Goal: Information Seeking & Learning: Learn about a topic

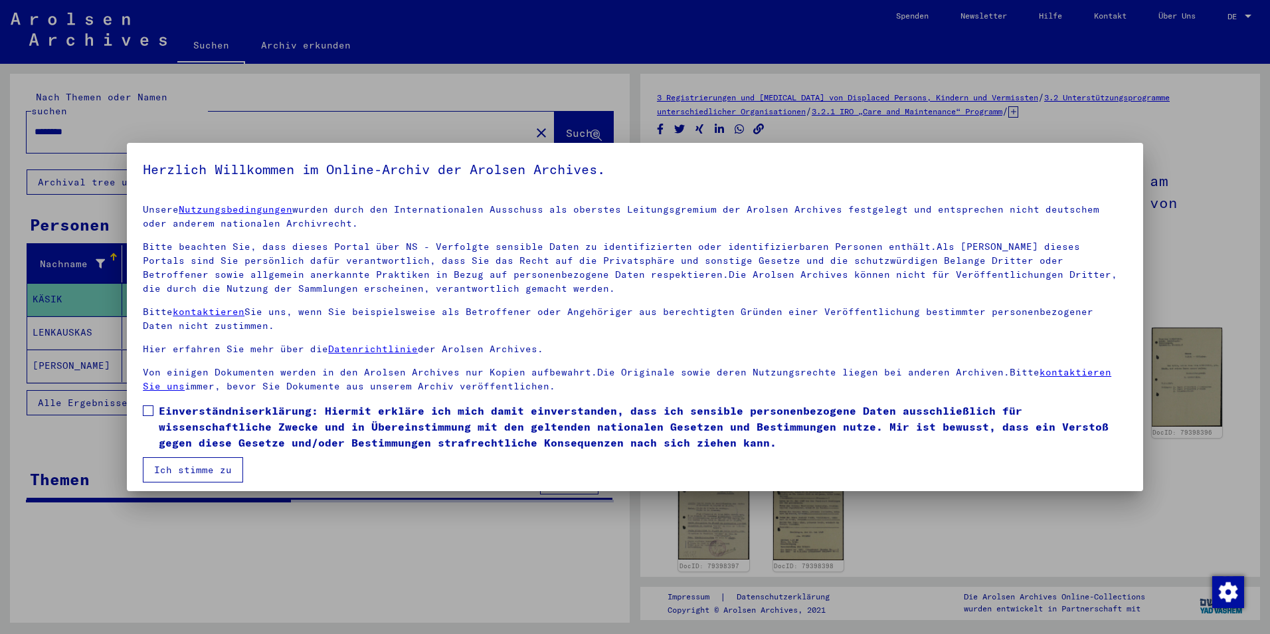
click at [149, 411] on span at bounding box center [148, 410] width 11 height 11
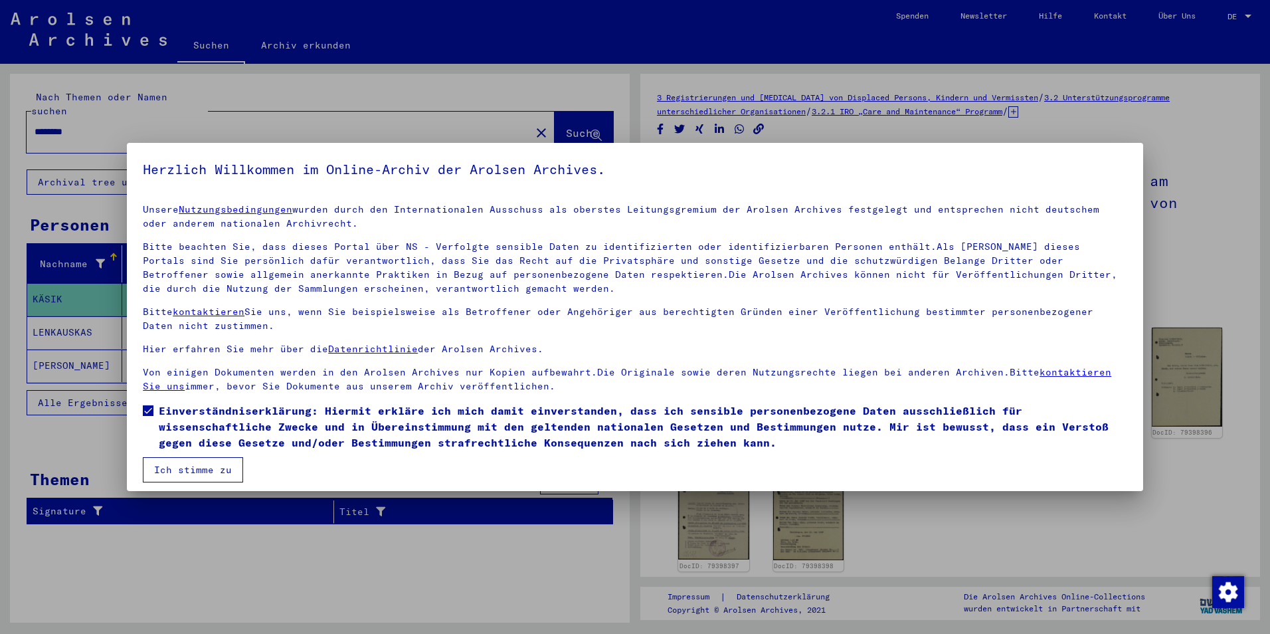
click at [177, 471] on button "Ich stimme zu" at bounding box center [193, 469] width 100 height 25
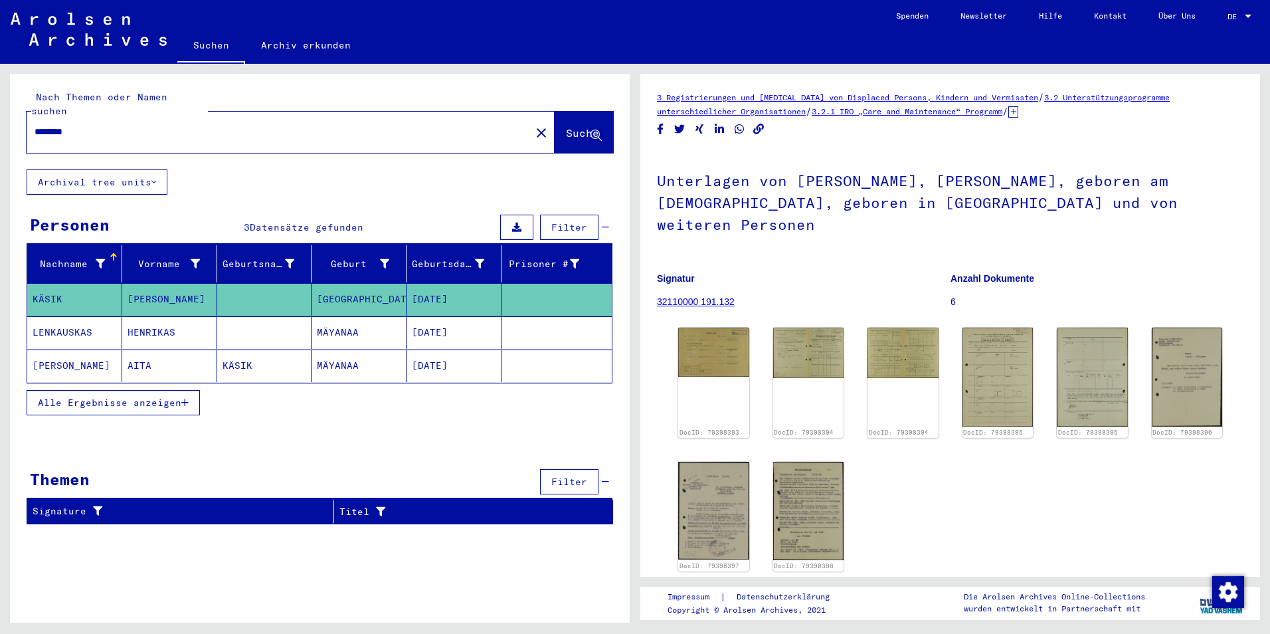
click at [132, 328] on mat-cell "HENRIKAS" at bounding box center [169, 332] width 95 height 33
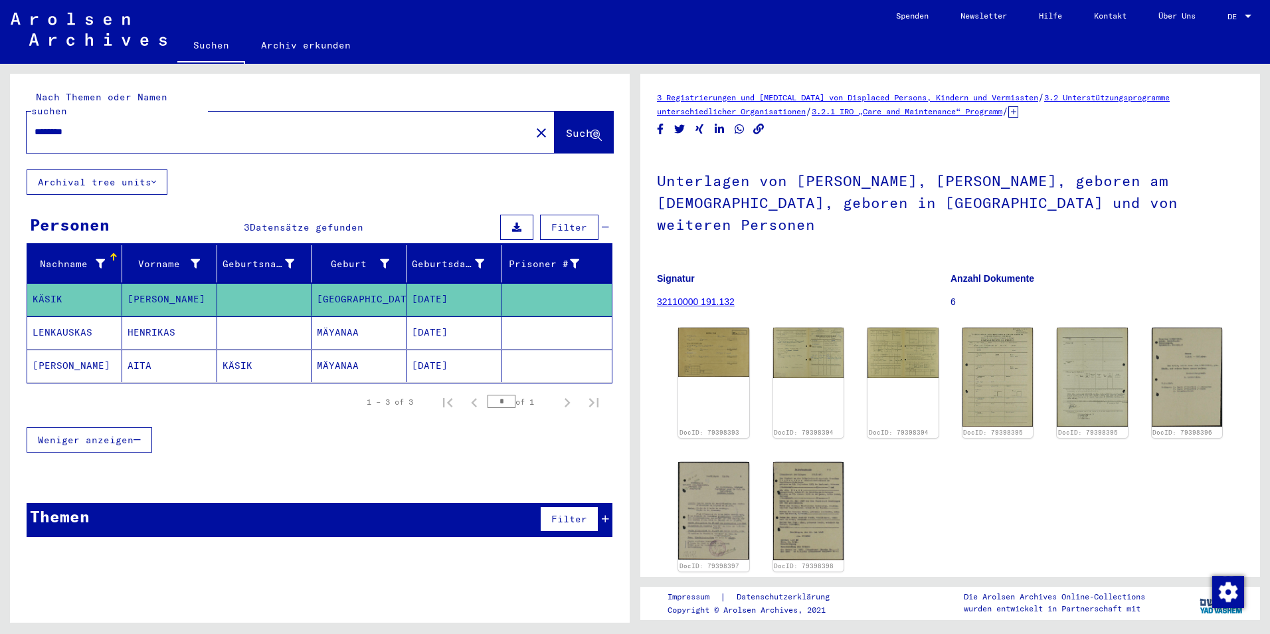
click at [122, 318] on mat-cell "HENRIKAS" at bounding box center [169, 332] width 95 height 33
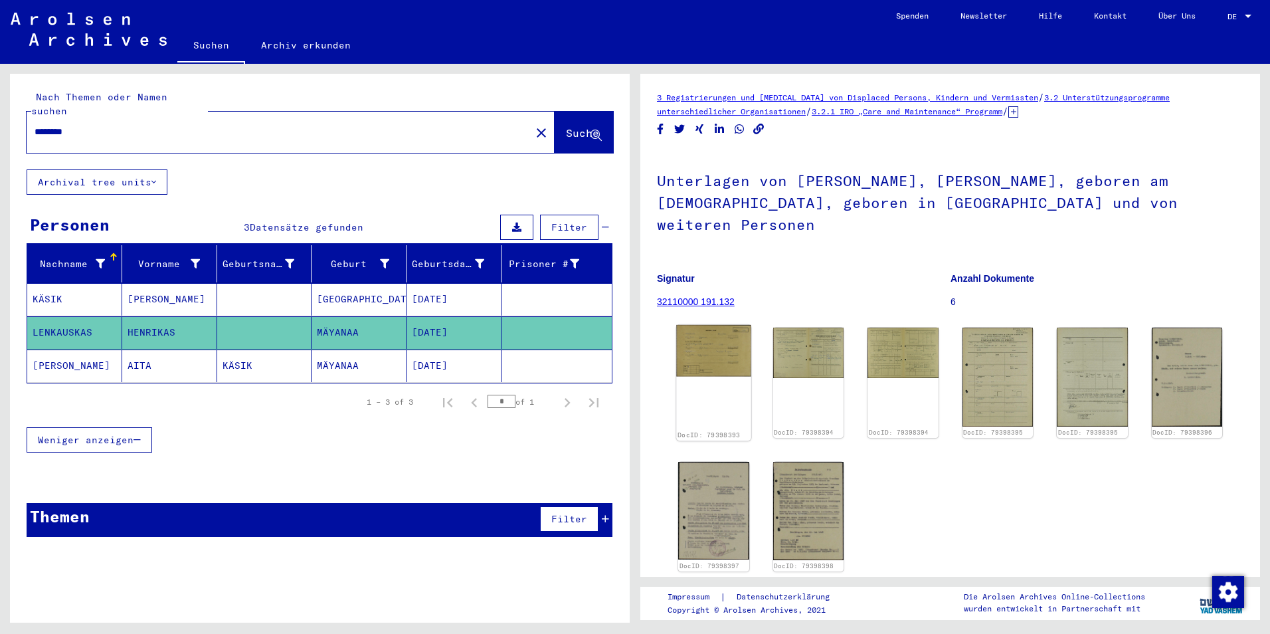
click at [728, 334] on img at bounding box center [713, 351] width 74 height 52
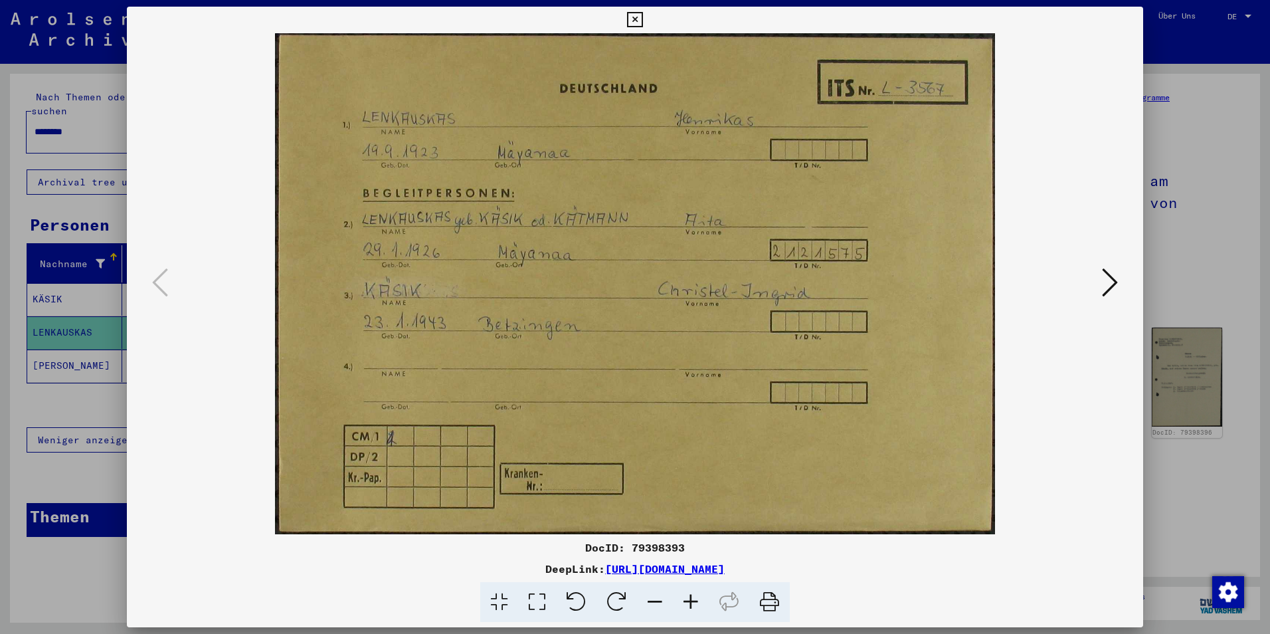
click at [1103, 280] on icon at bounding box center [1110, 282] width 16 height 32
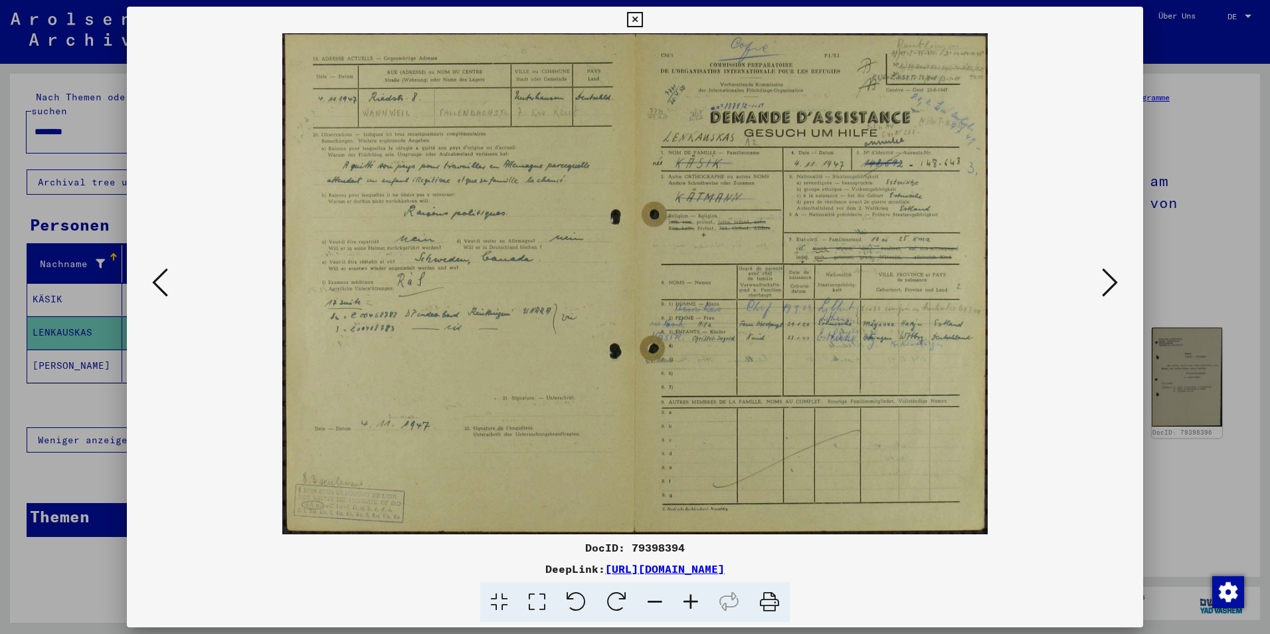
click at [1114, 296] on icon at bounding box center [1110, 282] width 16 height 32
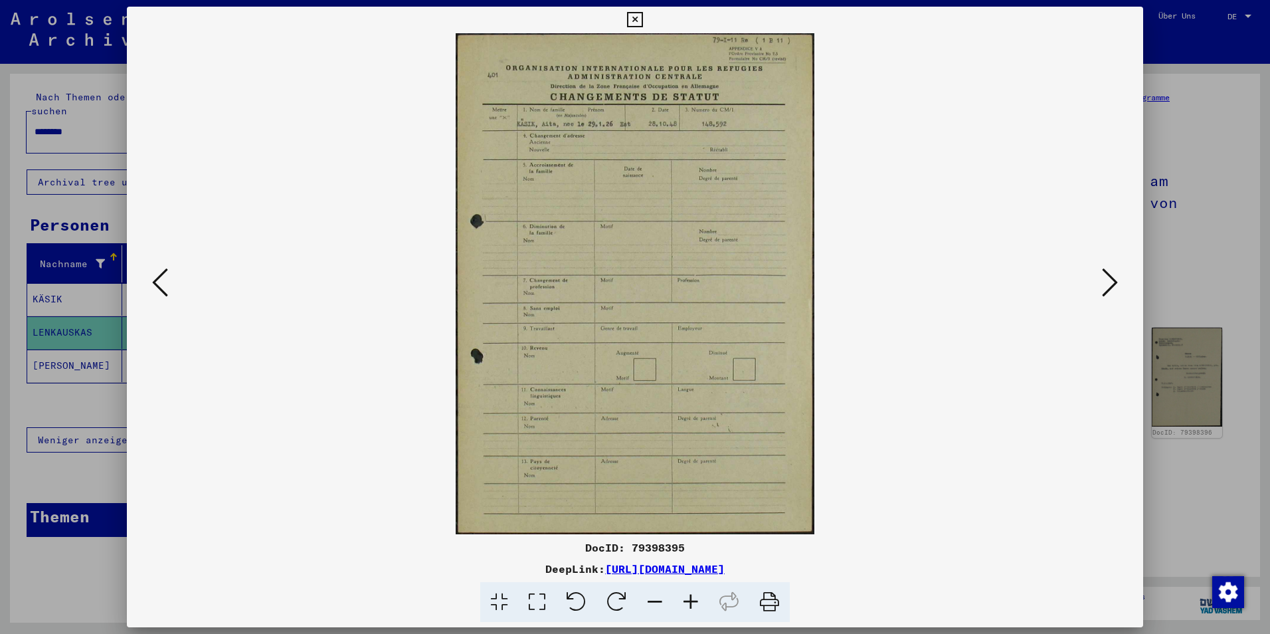
click at [1114, 296] on icon at bounding box center [1110, 282] width 16 height 32
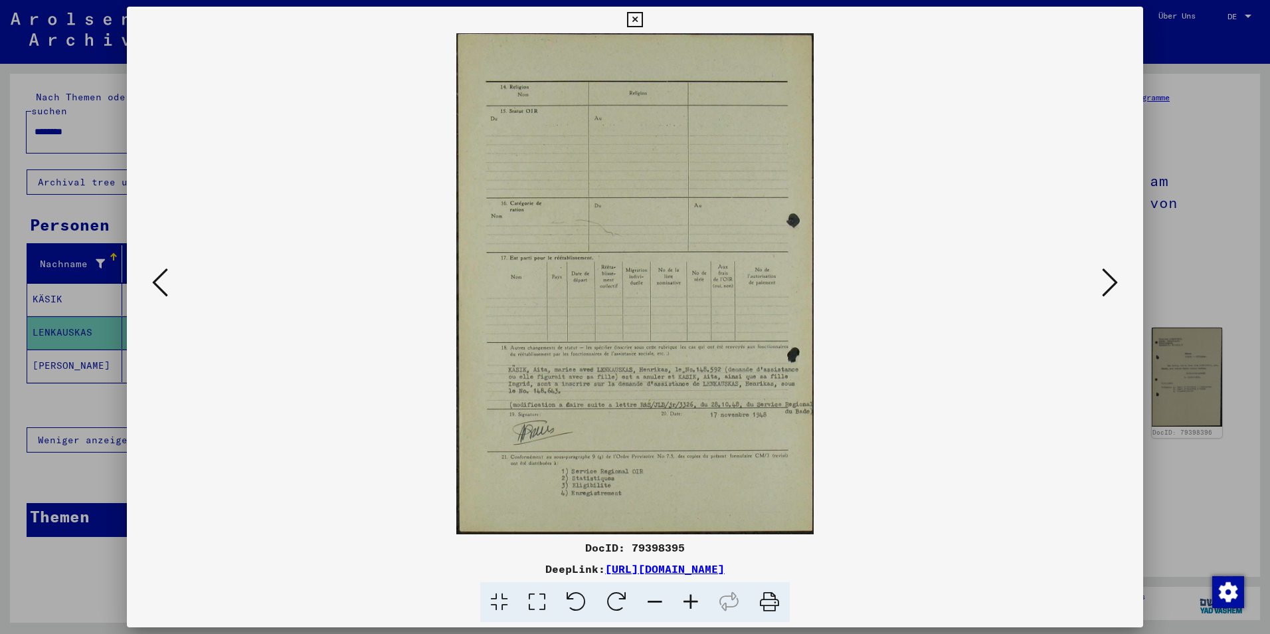
click at [1114, 296] on icon at bounding box center [1110, 282] width 16 height 32
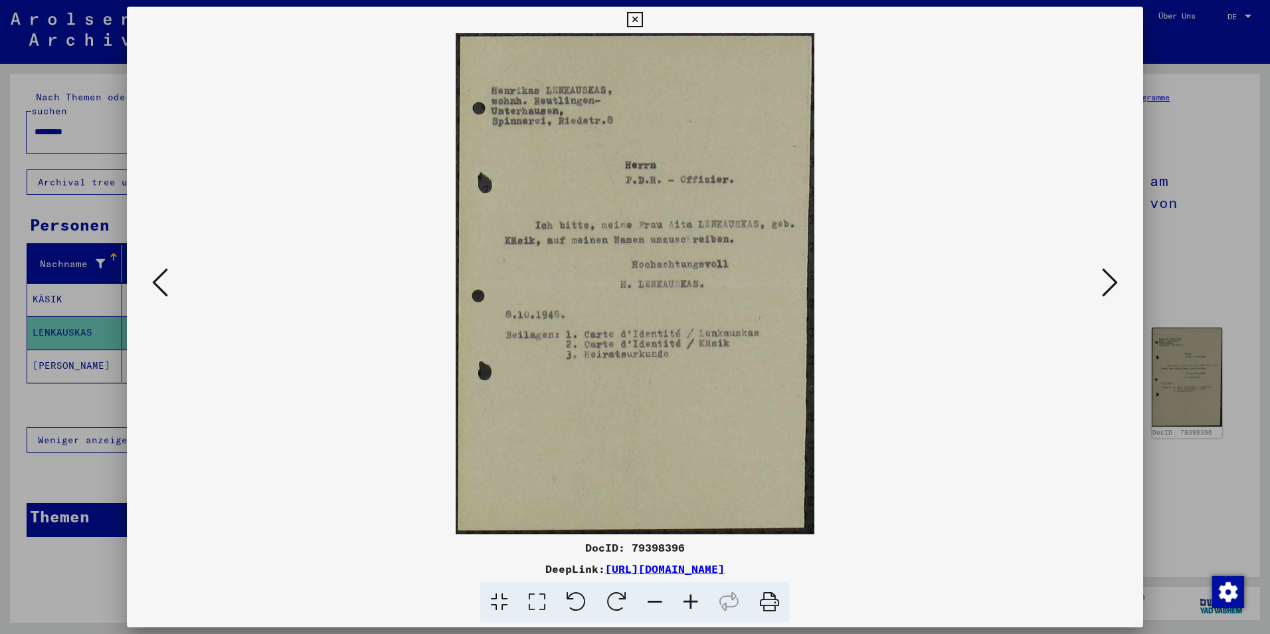
click at [1102, 290] on icon at bounding box center [1110, 282] width 16 height 32
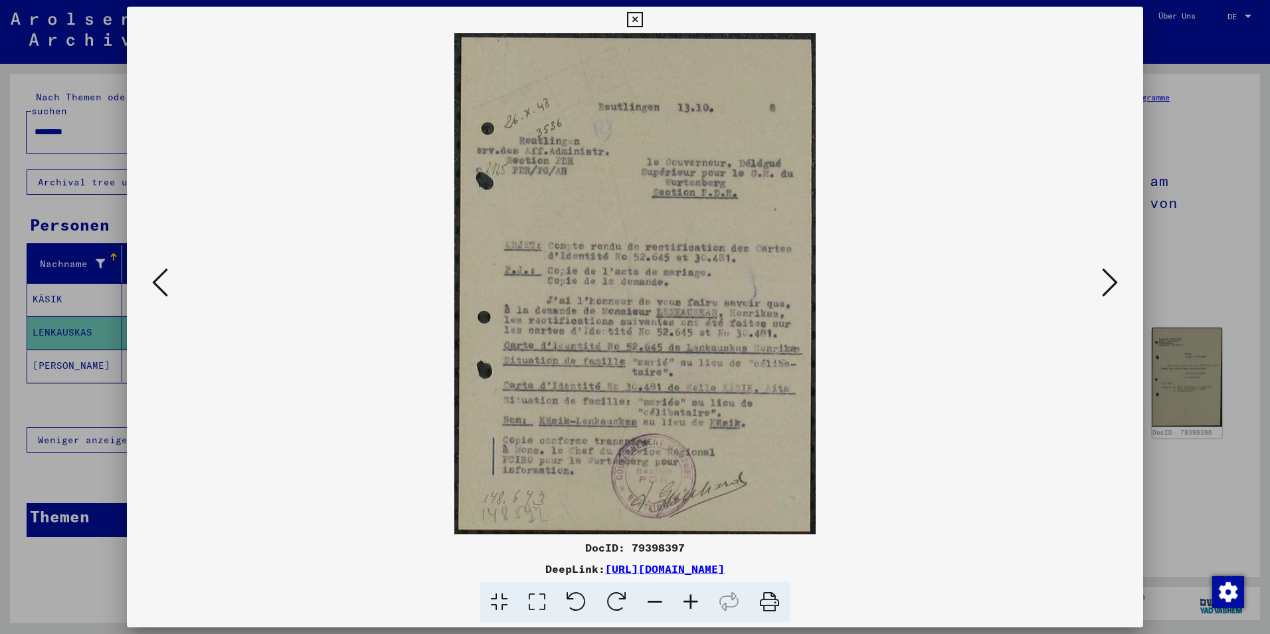
click at [1104, 290] on icon at bounding box center [1110, 282] width 16 height 32
